Goal: Task Accomplishment & Management: Use online tool/utility

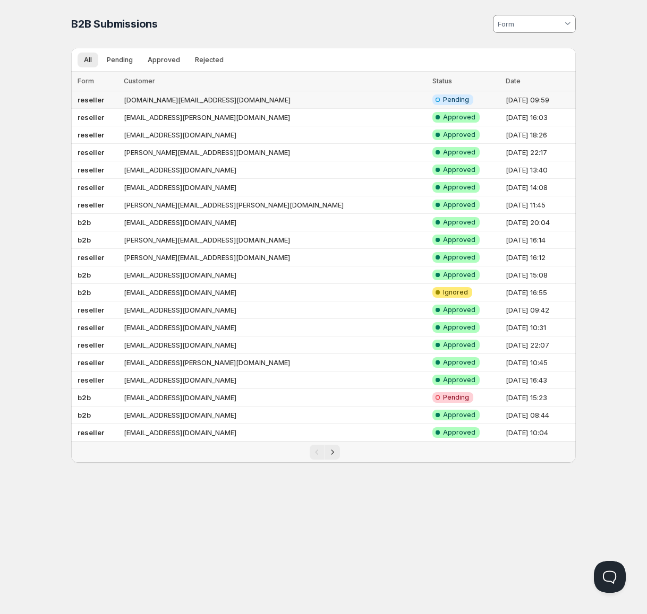
click at [170, 94] on td "[DOMAIN_NAME][EMAIL_ADDRESS][DOMAIN_NAME]" at bounding box center [275, 100] width 308 height 18
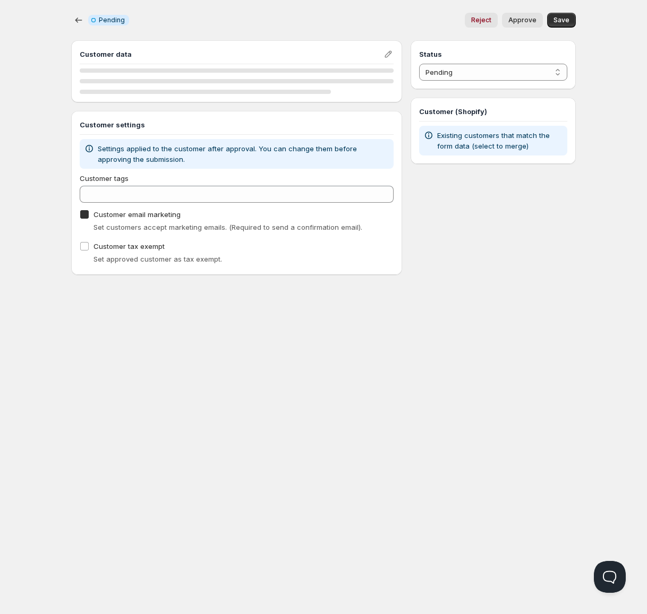
checkbox input "true"
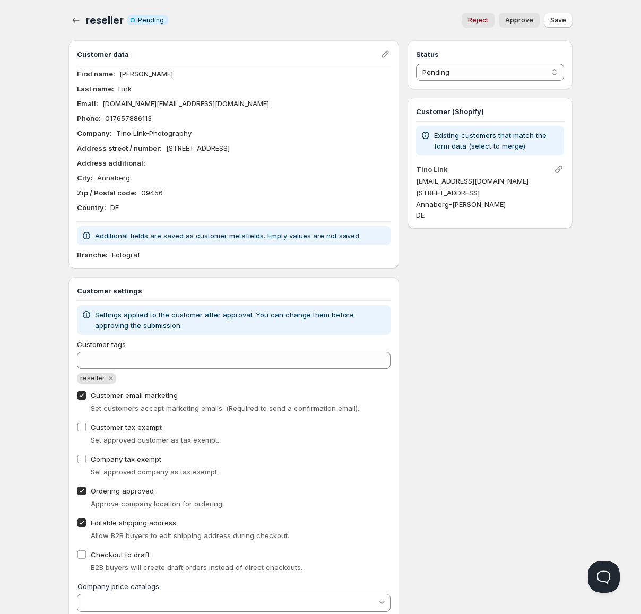
click at [532, 20] on span "Approve" at bounding box center [519, 20] width 28 height 8
select select "1"
